Goal: Task Accomplishment & Management: Use online tool/utility

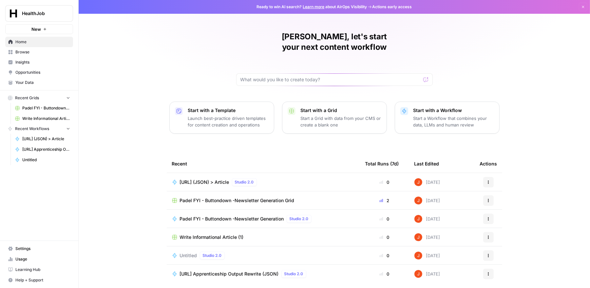
click at [51, 108] on span "Padel FYI - Buttondown -Newsletter Generation Grid" at bounding box center [46, 108] width 48 height 6
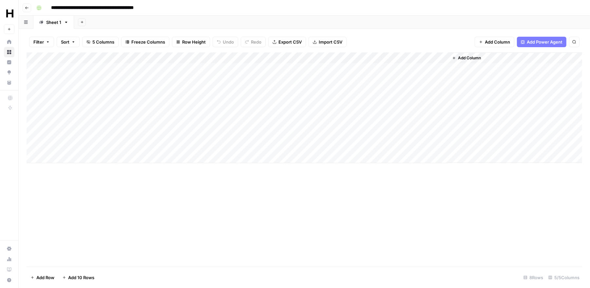
click at [205, 56] on div "Add Column" at bounding box center [304, 107] width 555 height 111
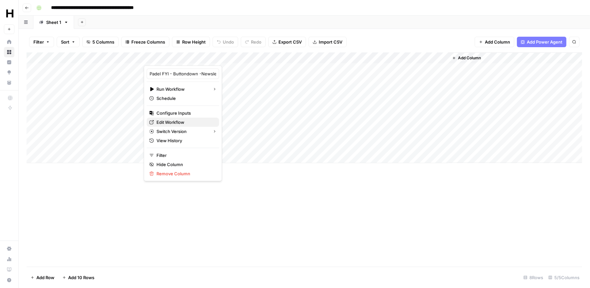
click at [179, 122] on span "Edit Workflow" at bounding box center [184, 122] width 57 height 7
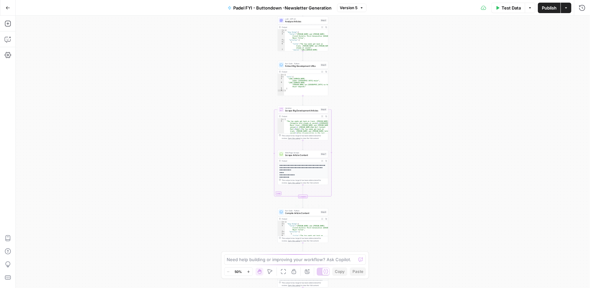
click at [306, 212] on span "Compile Article Content" at bounding box center [302, 212] width 34 height 3
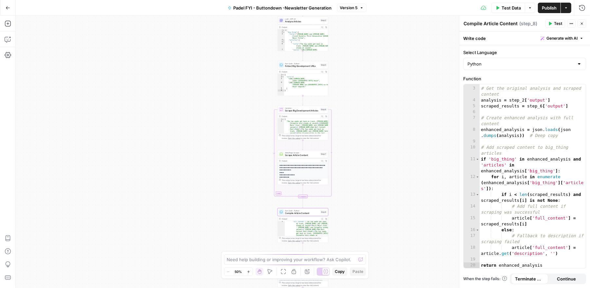
scroll to position [92, 0]
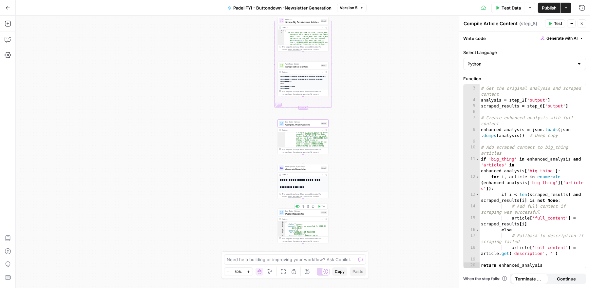
click at [310, 214] on span "Publish Newsletter" at bounding box center [302, 213] width 34 height 3
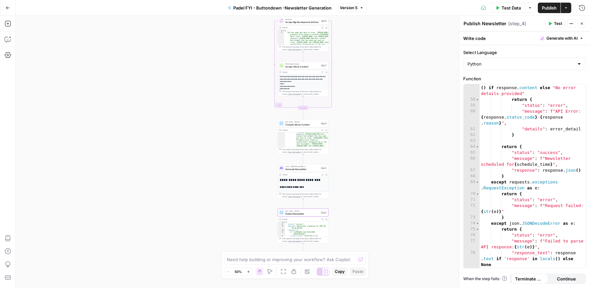
scroll to position [521, 0]
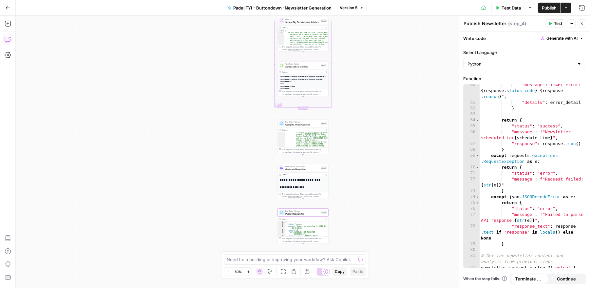
click at [8, 39] on icon "button" at bounding box center [8, 39] width 7 height 7
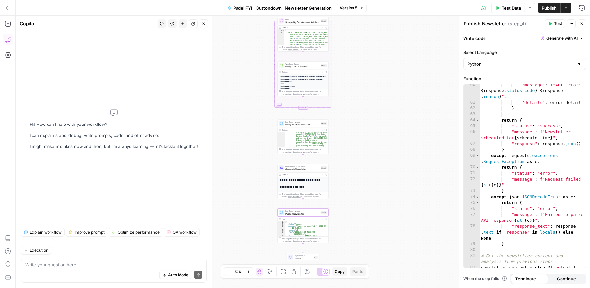
click at [82, 265] on textarea at bounding box center [113, 264] width 177 height 7
type textarea "how do in send the newsletter today instead of tomorrow in step 4"
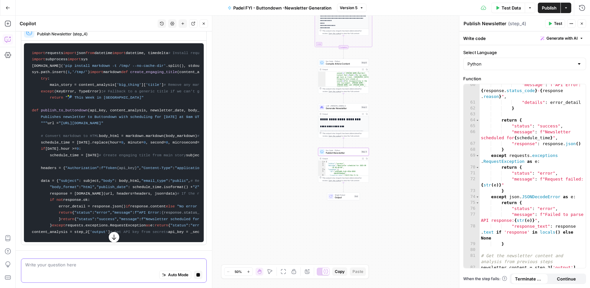
scroll to position [0, 0]
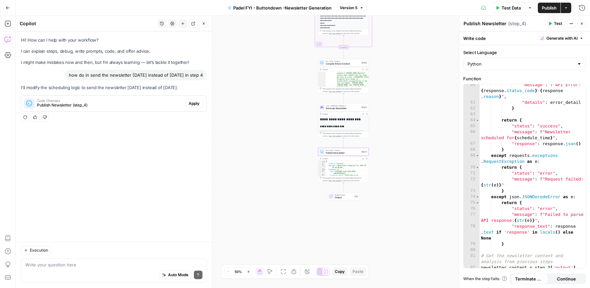
click at [195, 102] on span "Apply" at bounding box center [194, 104] width 11 height 6
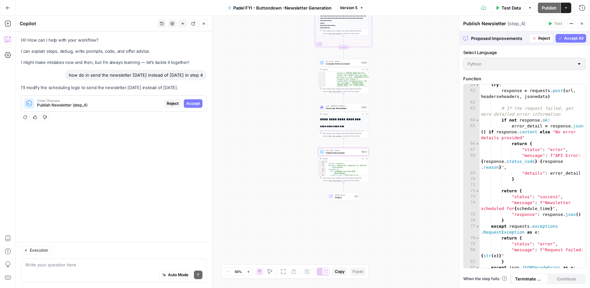
click at [195, 102] on span "Accept" at bounding box center [192, 104] width 13 height 6
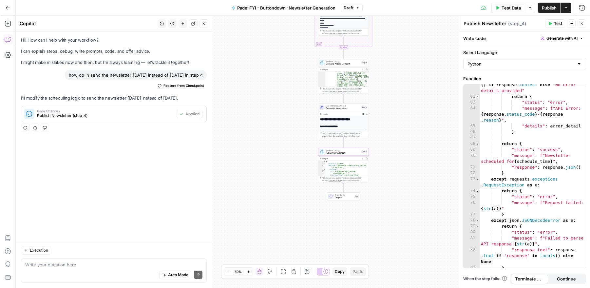
click at [539, 7] on button "Publish" at bounding box center [549, 8] width 23 height 10
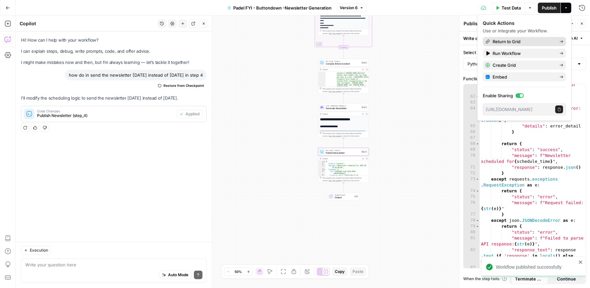
click at [522, 44] on span "Return to Grid" at bounding box center [523, 41] width 62 height 7
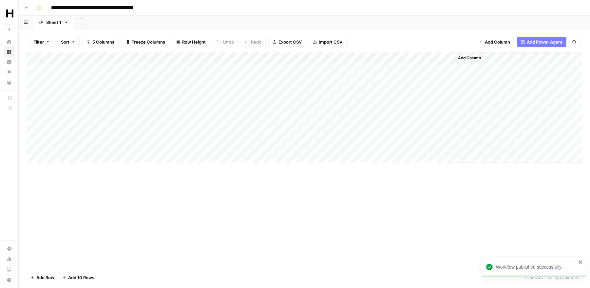
click at [91, 157] on div "Add Column" at bounding box center [304, 107] width 555 height 111
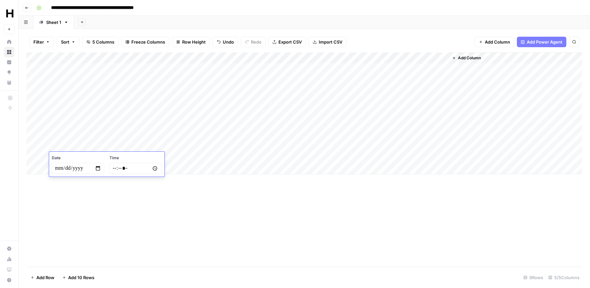
click at [98, 168] on input "date" at bounding box center [78, 168] width 52 height 11
type input "**********"
click at [111, 191] on div "Add Column" at bounding box center [304, 159] width 555 height 214
click at [174, 158] on div "Add Column" at bounding box center [304, 113] width 555 height 122
